Goal: Communication & Community: Answer question/provide support

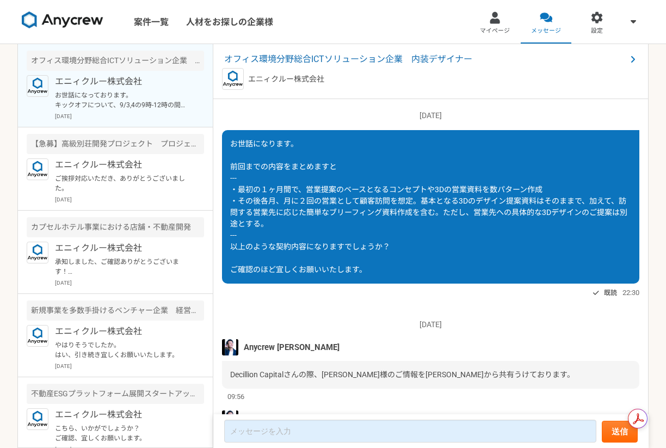
scroll to position [883, 0]
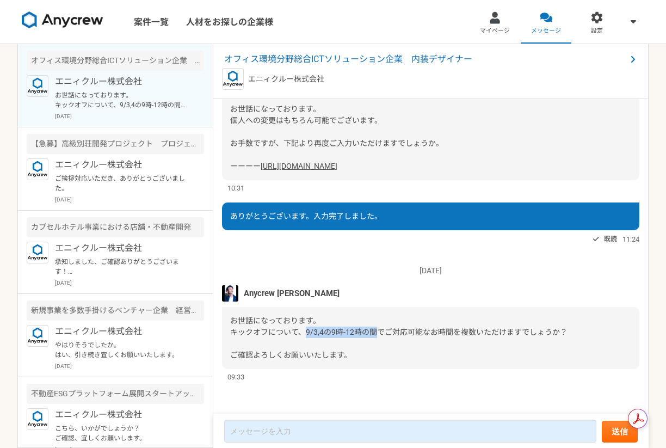
drag, startPoint x: 305, startPoint y: 335, endPoint x: 375, endPoint y: 334, distance: 70.2
click at [375, 334] on span "お世話になっております。 キックオフについて、9/3,4の9時-12時の間でご対応可能なお時間を複数いただけますでしょうか？ ご確認よろしくお願いいたします。" at bounding box center [398, 337] width 337 height 43
copy span "9/3,4の9時-12時の間"
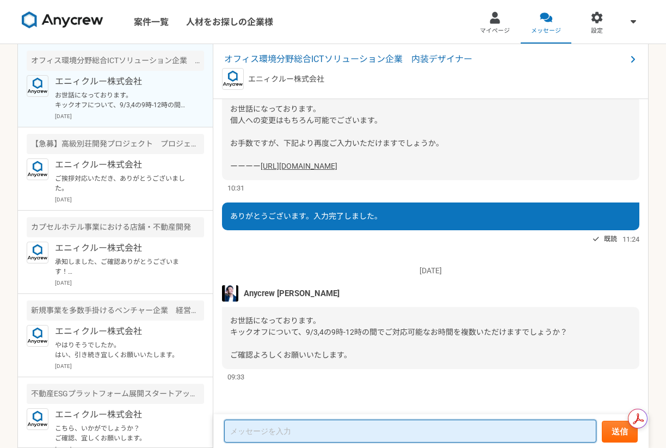
click at [291, 426] on textarea at bounding box center [410, 431] width 372 height 23
paste textarea "9/3,4の9時-12時の間"
click at [229, 433] on textarea "9/3,4の9時-12時の間" at bounding box center [410, 432] width 372 height 22
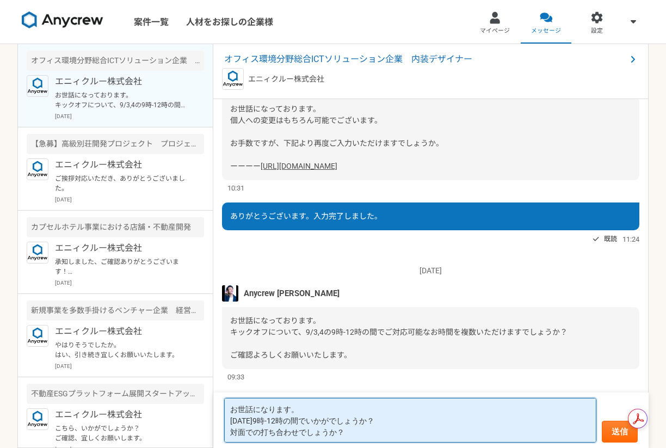
drag, startPoint x: 230, startPoint y: 432, endPoint x: 397, endPoint y: 433, distance: 167.1
click at [397, 433] on textarea "お世話になります。 [DATE]9時-12時の間でいかがでしょうか？ 対面での打ち合わせでしょうか？" at bounding box center [410, 420] width 372 height 45
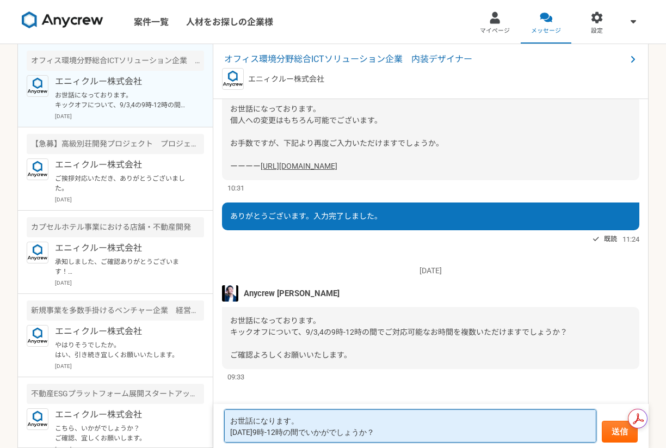
paste textarea "対面での打ち合わせでしょうか？"
type textarea "お世話になります。対面での打ち合わせでしょうか？ [DATE]9時-12時の間でいかがでしょうか？"
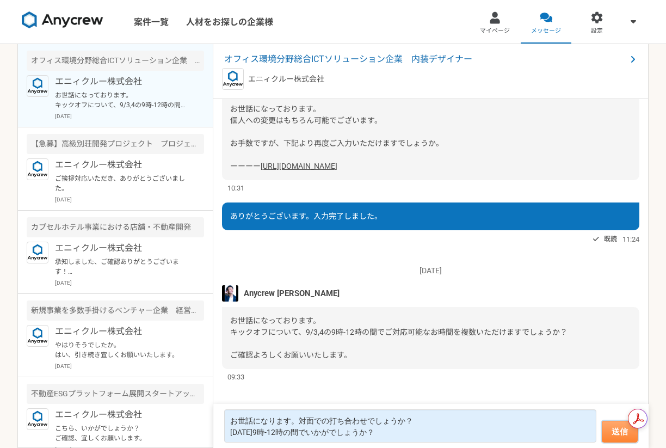
click at [625, 431] on button "送信" at bounding box center [620, 432] width 36 height 22
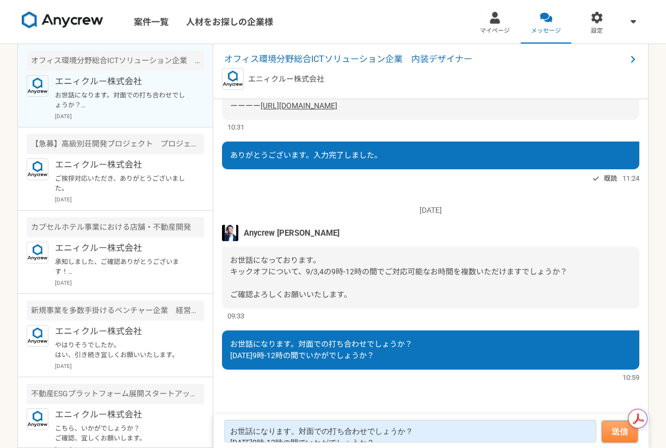
scroll to position [736, 0]
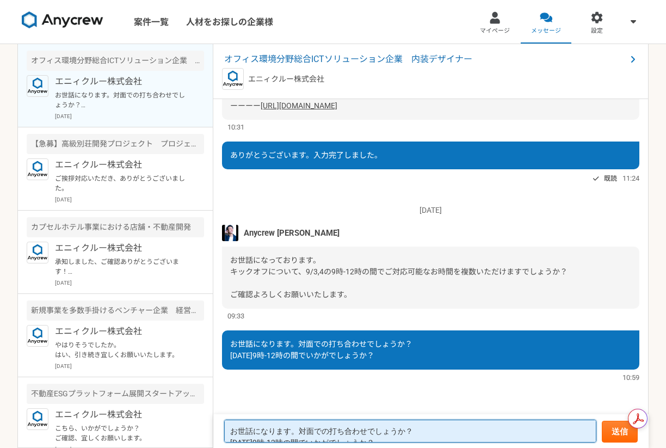
click at [463, 434] on textarea "お世話になります。対面での打ち合わせでしょうか？ [DATE]9時-12時の間でいかがでしょうか？" at bounding box center [410, 431] width 372 height 23
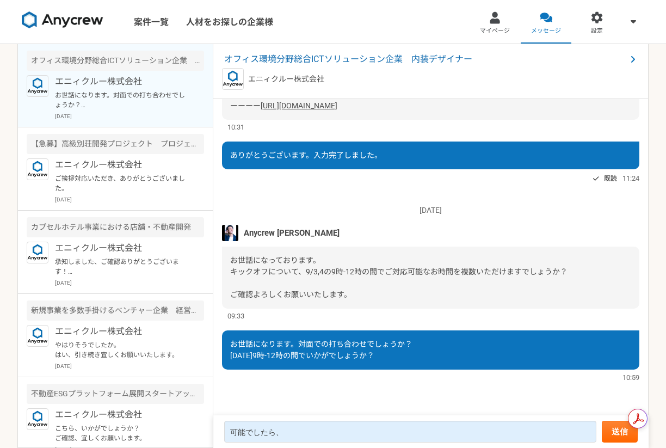
click at [353, 354] on span "お世話になります。対面での打ち合わせでしょうか？ [DATE]9時-12時の間でいかがでしょうか？" at bounding box center [321, 350] width 182 height 20
drag, startPoint x: 230, startPoint y: 357, endPoint x: 402, endPoint y: 363, distance: 171.5
click at [402, 363] on div "お世話になります。対面での打ち合わせでしょうか？ [DATE]9時-12時の間でいかがでしょうか？" at bounding box center [430, 349] width 417 height 39
copy span "[DATE]9時-12時の間でいかがでしょうか？"
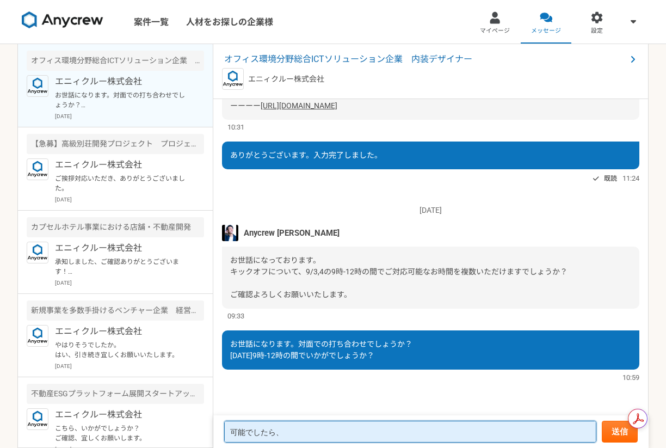
click at [323, 437] on textarea "可能でしたら、" at bounding box center [410, 432] width 372 height 22
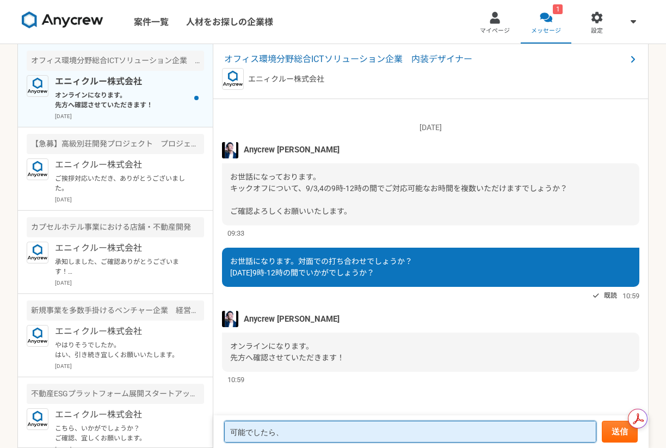
scroll to position [749, 0]
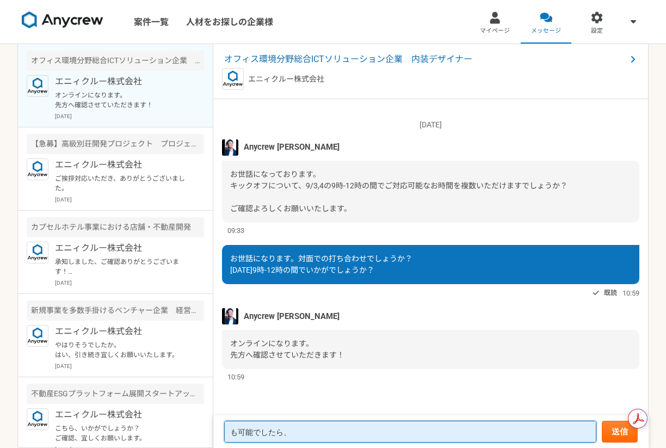
type textarea "可能でしたら、"
drag, startPoint x: 344, startPoint y: 429, endPoint x: 331, endPoint y: 406, distance: 26.6
click at [331, 406] on article "オフィス環境分野総合ICTソリューション企業　内装デザイナー エニィクルー株式会社 [DATE] Anycrew [PERSON_NAME] 以下回答いたしま…" at bounding box center [430, 246] width 435 height 404
type textarea "宜しくお願いいたします！"
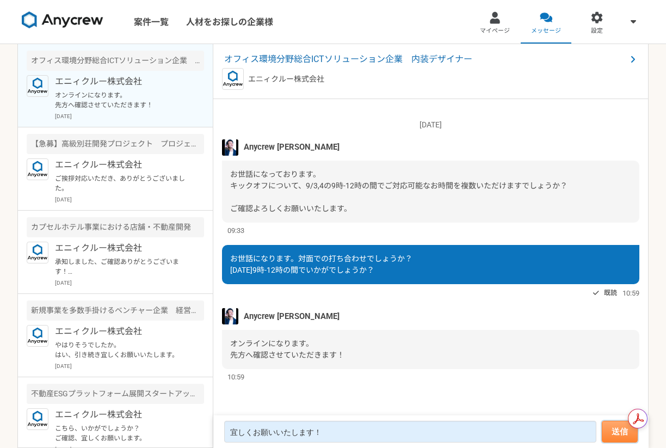
click at [609, 431] on button "送信" at bounding box center [620, 432] width 36 height 22
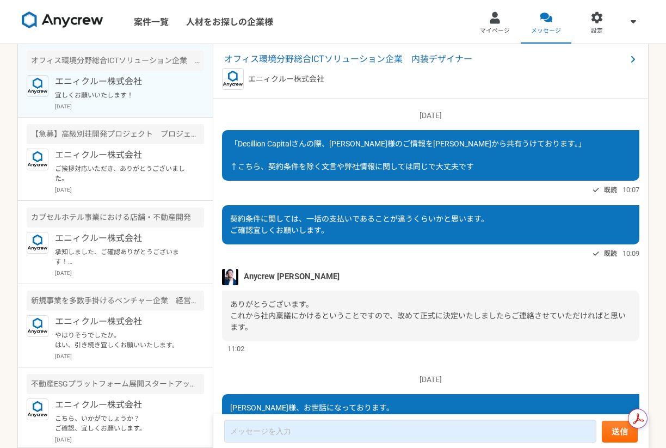
scroll to position [639, 0]
